Goal: Information Seeking & Learning: Learn about a topic

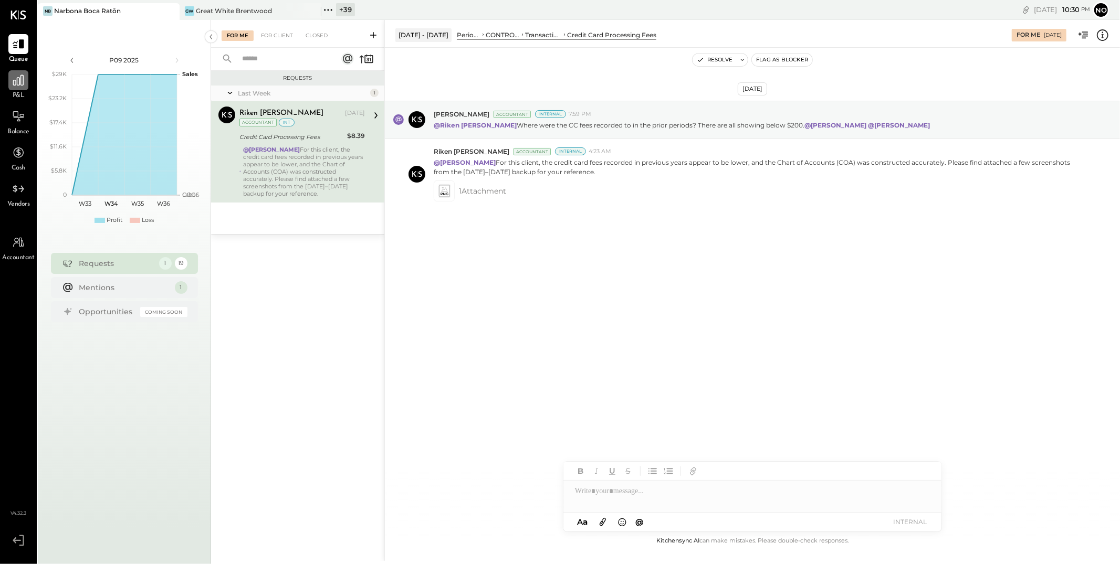
click at [18, 83] on icon at bounding box center [19, 81] width 14 height 14
